Goal: Task Accomplishment & Management: Manage account settings

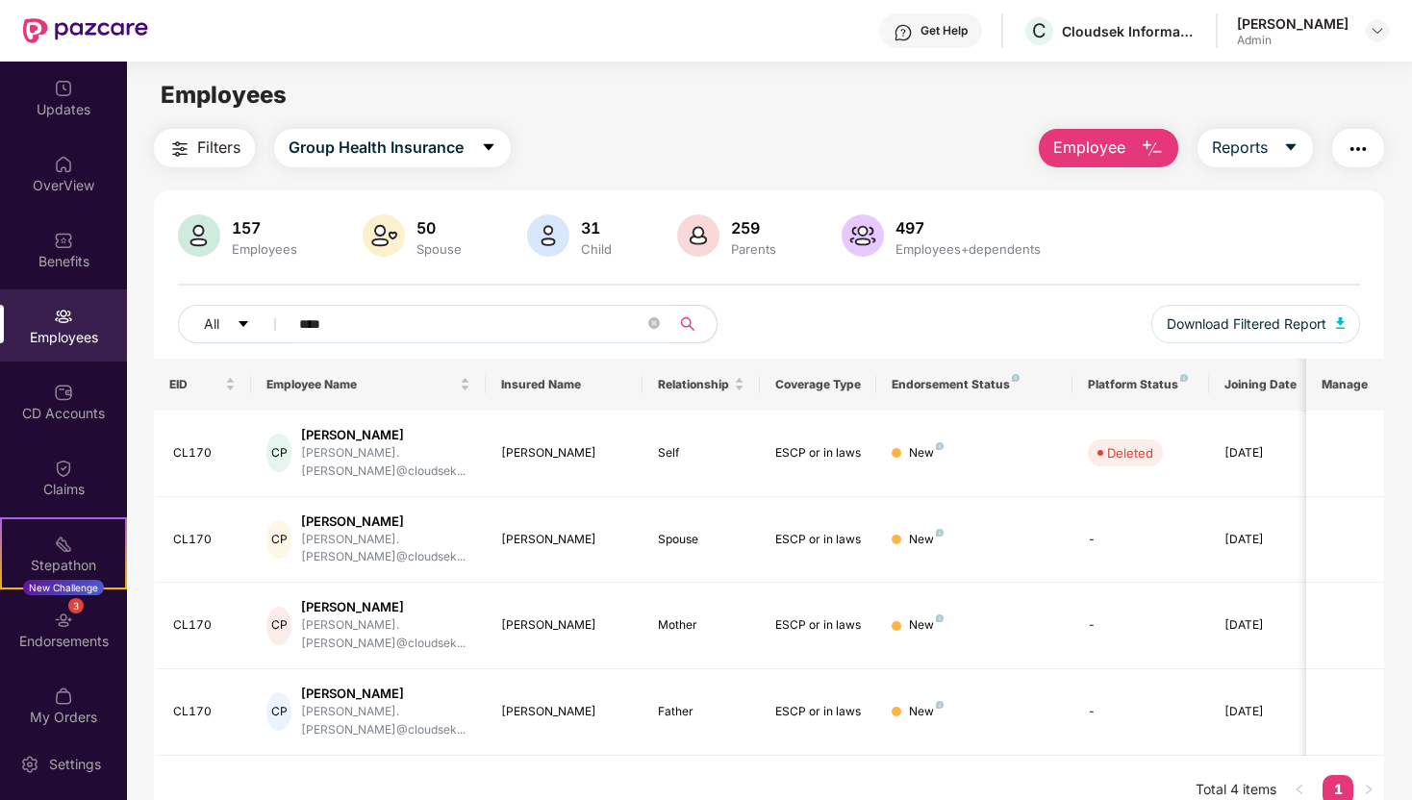
click at [381, 320] on input "****" at bounding box center [471, 324] width 345 height 29
type input "*"
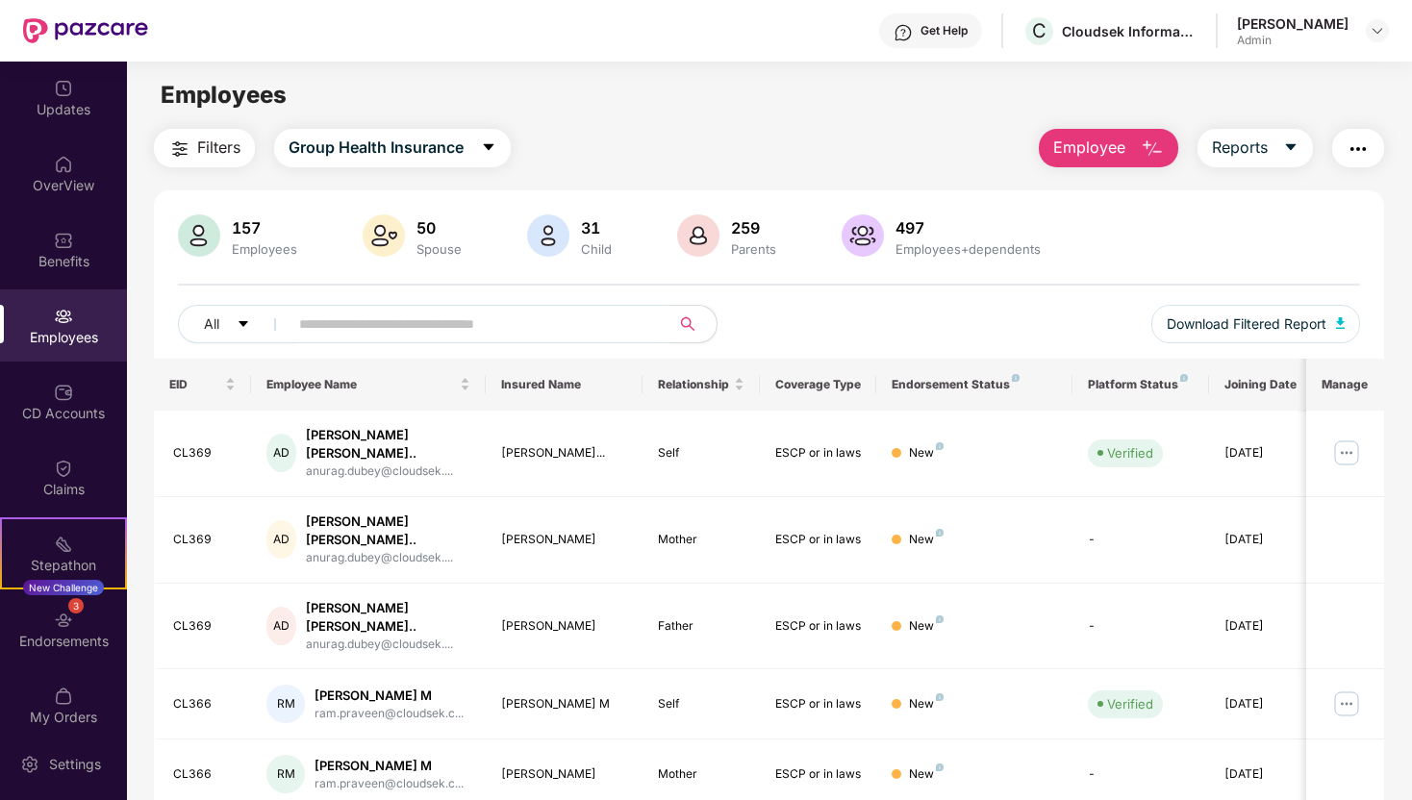
click at [793, 330] on div "All Download Filtered Report" at bounding box center [769, 332] width 1182 height 54
click at [582, 336] on input "text" at bounding box center [471, 324] width 345 height 29
type input "******"
click at [460, 685] on div "AS [PERSON_NAME]...." at bounding box center [368, 704] width 204 height 38
click at [1346, 689] on img at bounding box center [1346, 704] width 31 height 31
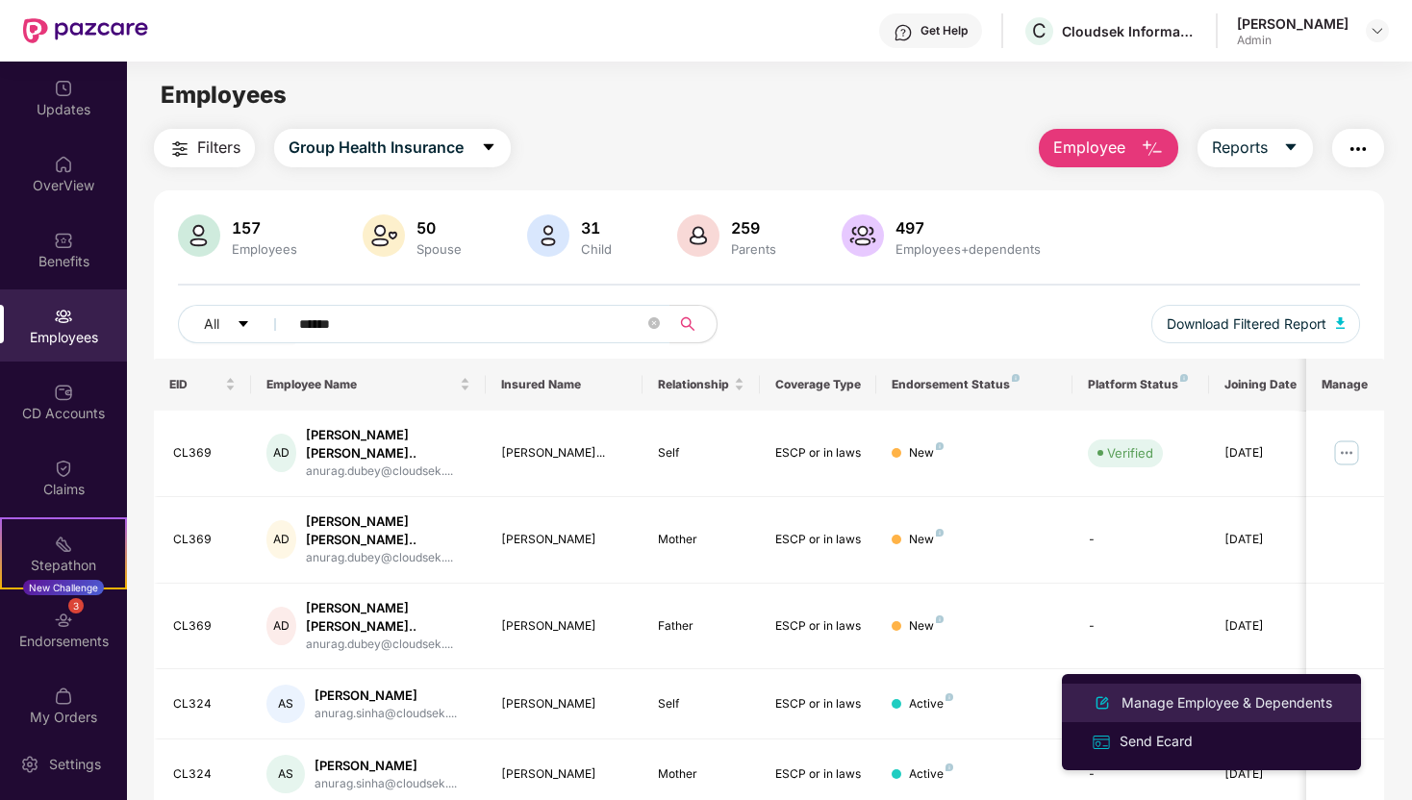
click at [1243, 704] on div "Manage Employee & Dependents" at bounding box center [1227, 703] width 218 height 21
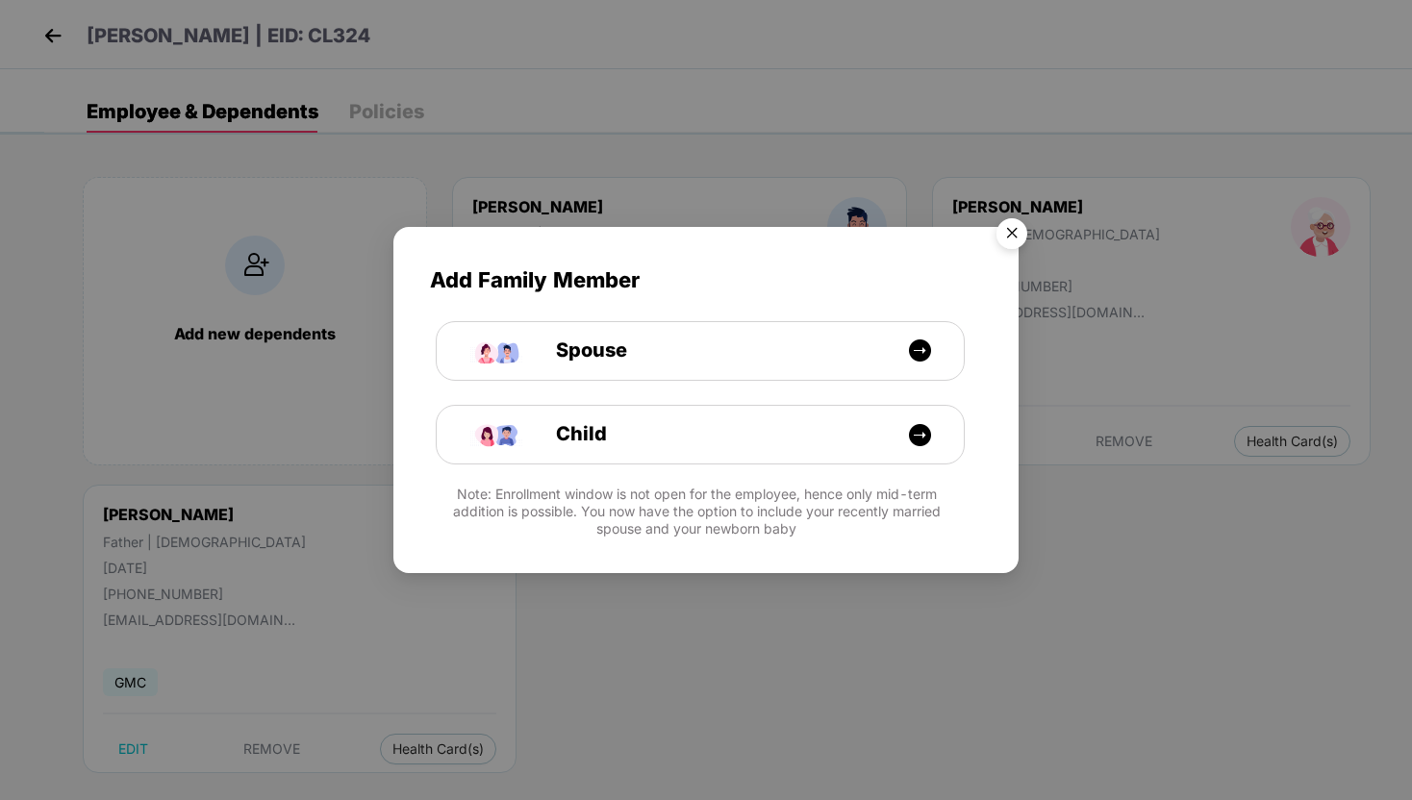
click at [1005, 233] on img "Close" at bounding box center [1012, 237] width 54 height 54
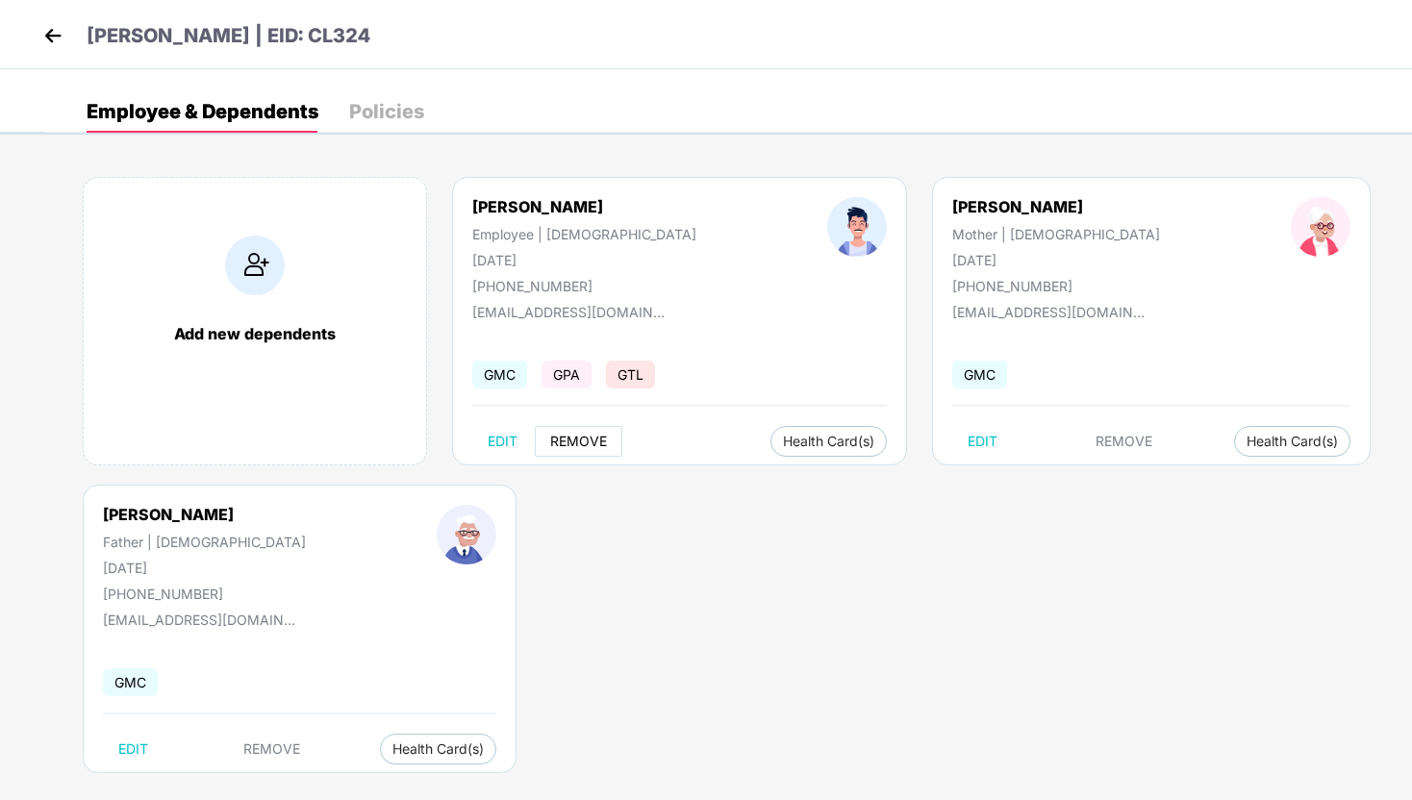
click at [587, 437] on span "REMOVE" at bounding box center [578, 441] width 57 height 15
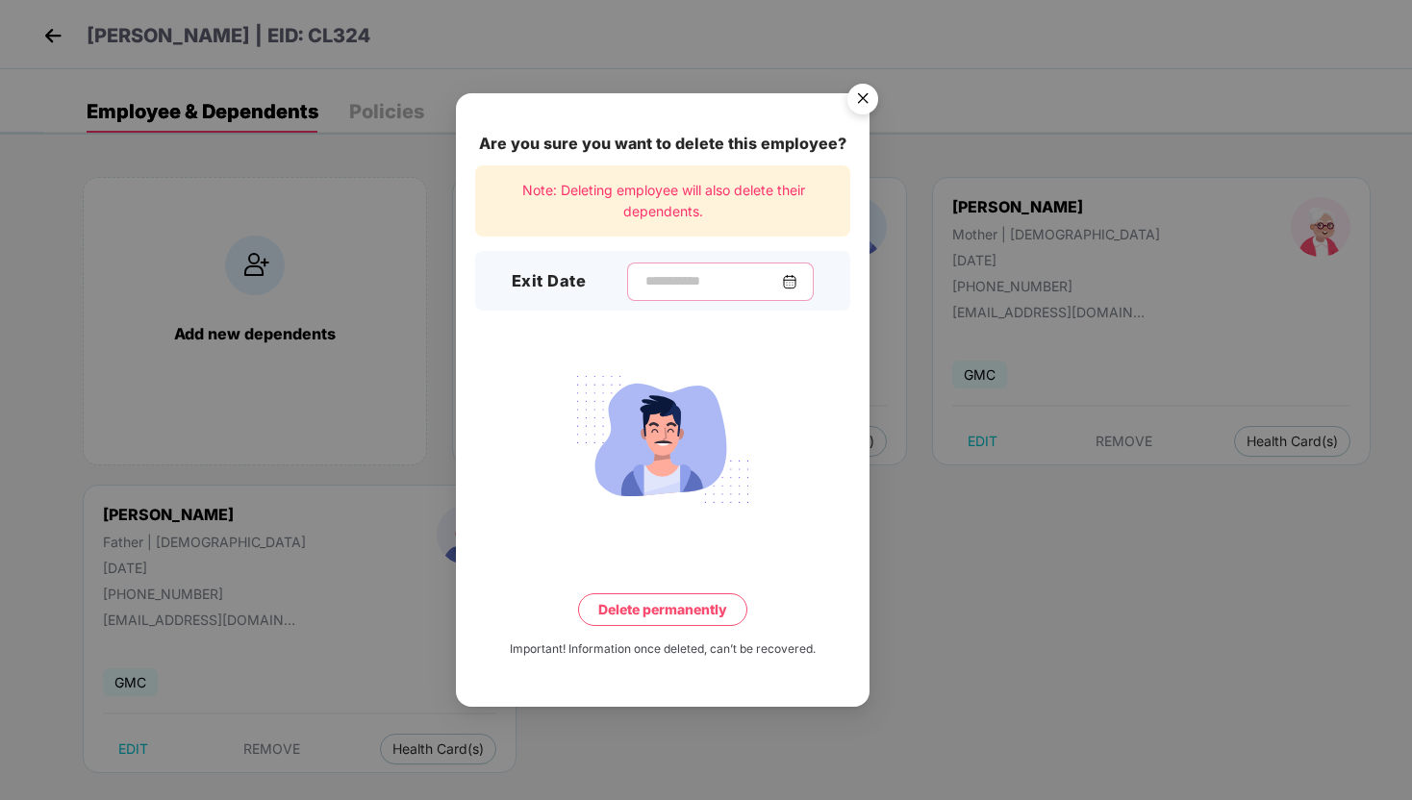
click at [668, 284] on input at bounding box center [712, 281] width 139 height 20
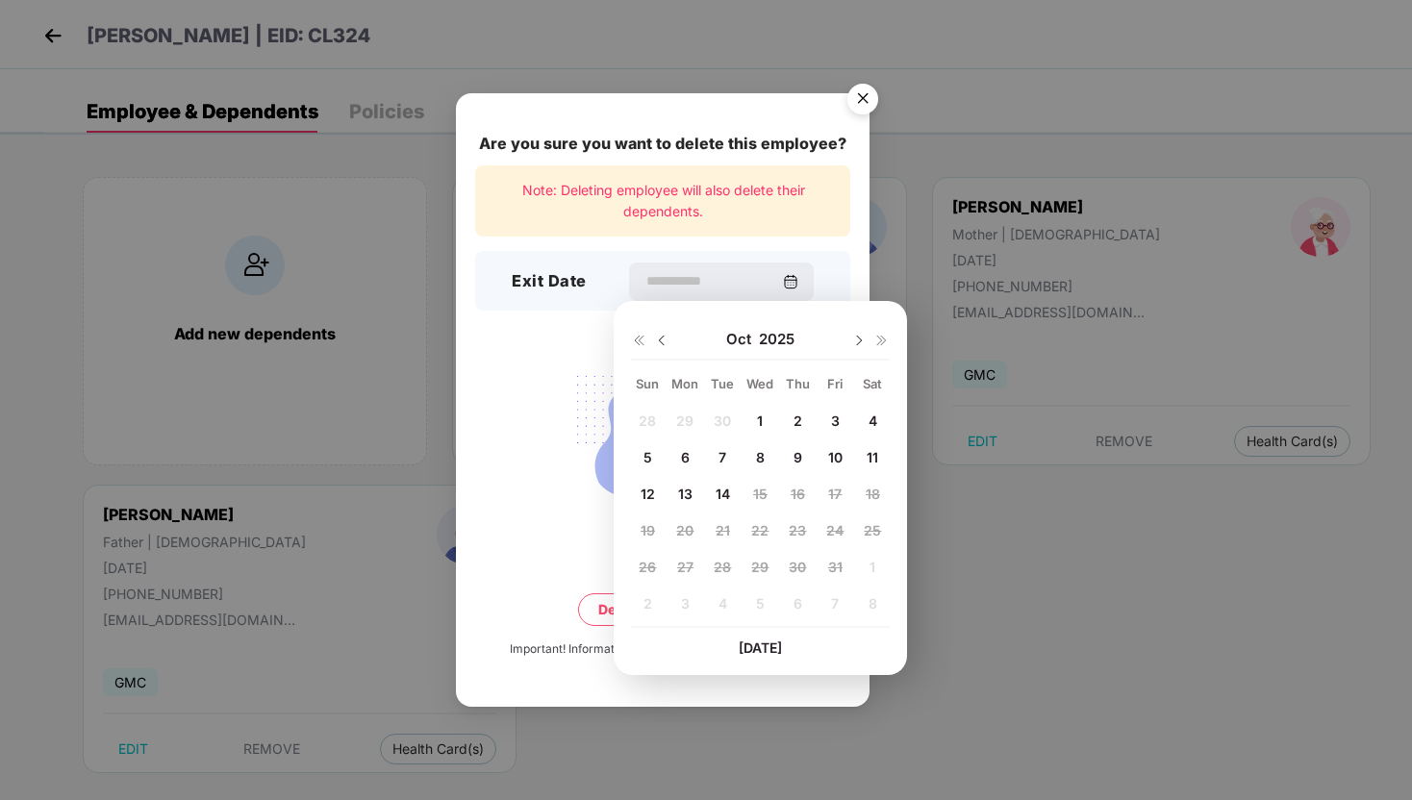
click at [693, 491] on div "13" at bounding box center [684, 494] width 29 height 29
type input "**********"
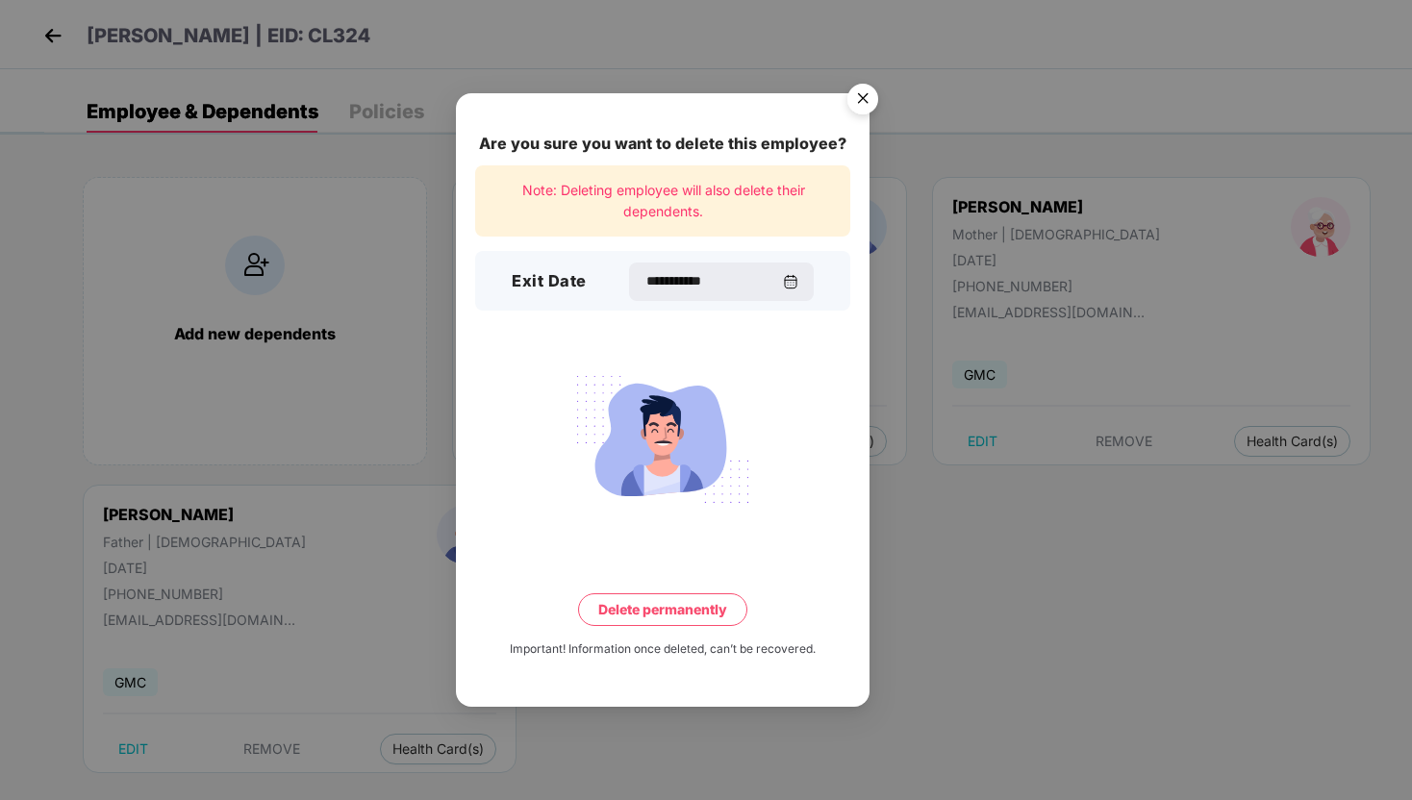
click at [687, 609] on button "Delete permanently" at bounding box center [662, 609] width 169 height 33
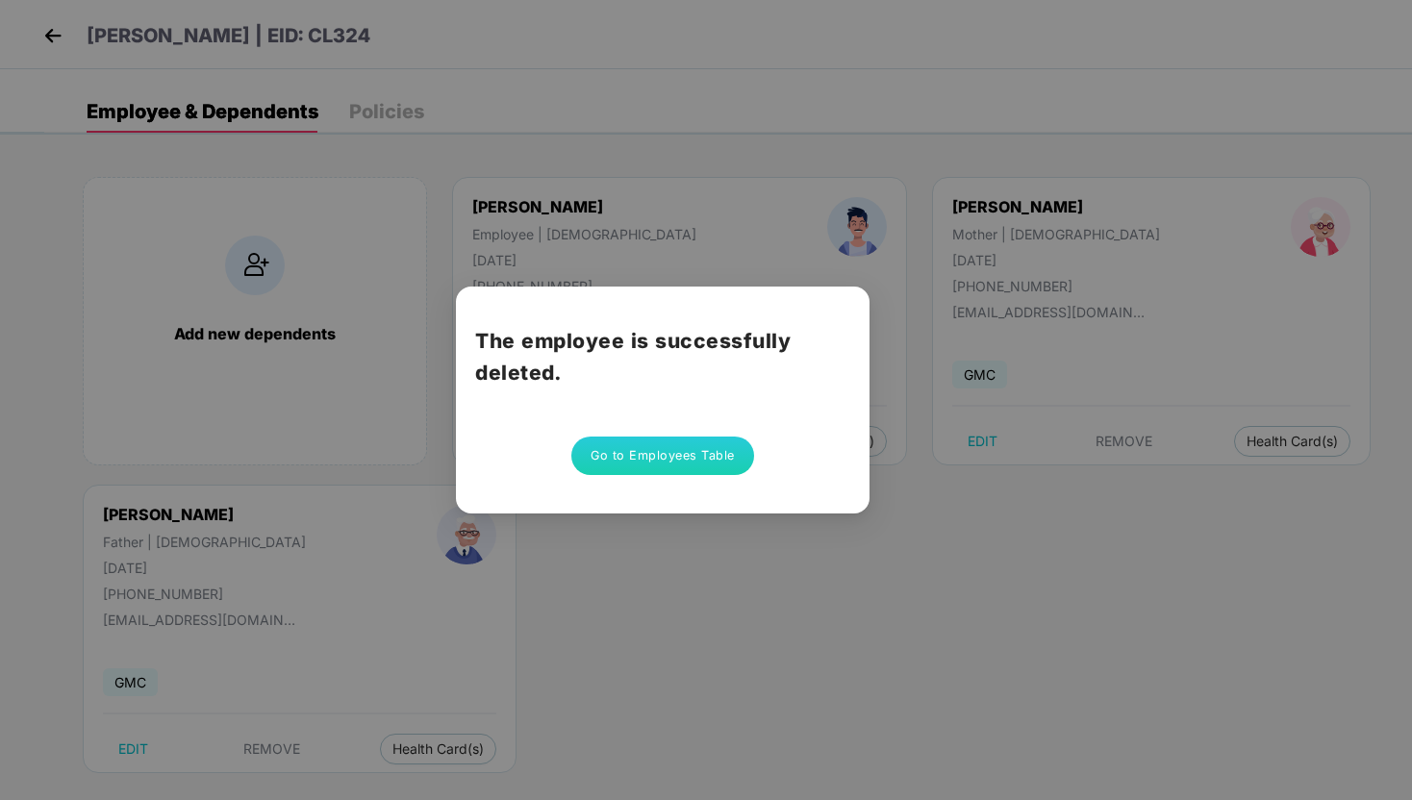
click at [680, 622] on div "The employee is successfully deleted. Go to Employees Table" at bounding box center [706, 400] width 1412 height 800
click at [546, 343] on h2 "The employee is successfully deleted." at bounding box center [662, 356] width 375 height 63
click at [496, 153] on div "The employee is successfully deleted. Go to Employees Table" at bounding box center [706, 400] width 1412 height 800
click at [679, 453] on button "Go to Employees Table" at bounding box center [662, 456] width 183 height 38
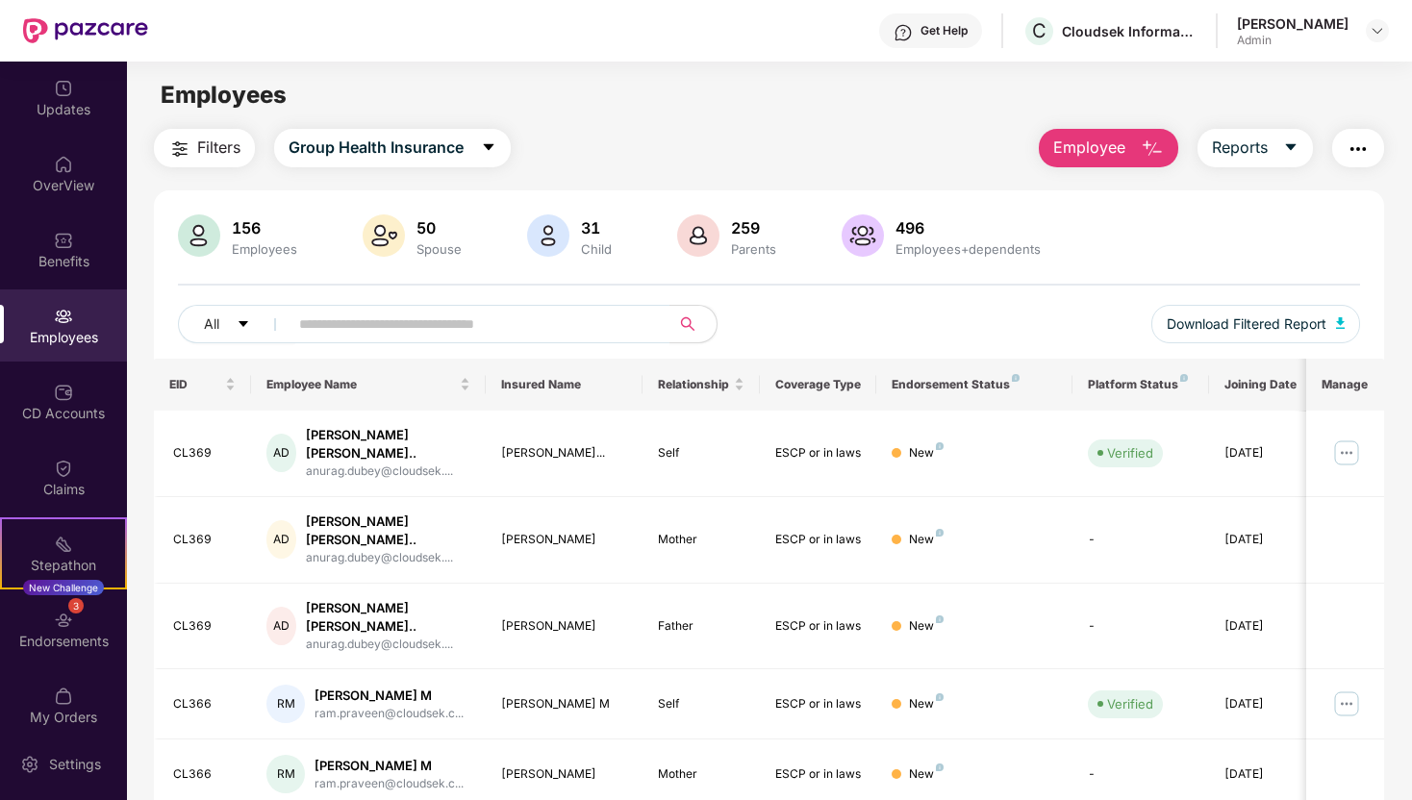
click at [453, 103] on div "Employees" at bounding box center [769, 95] width 1284 height 37
